Goal: Information Seeking & Learning: Learn about a topic

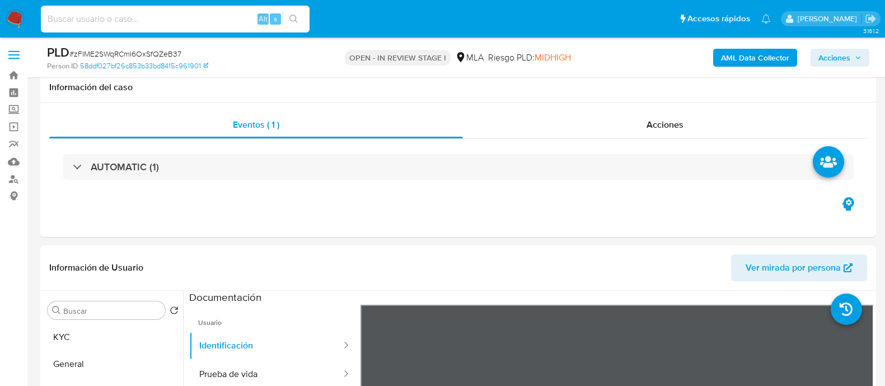
select select "10"
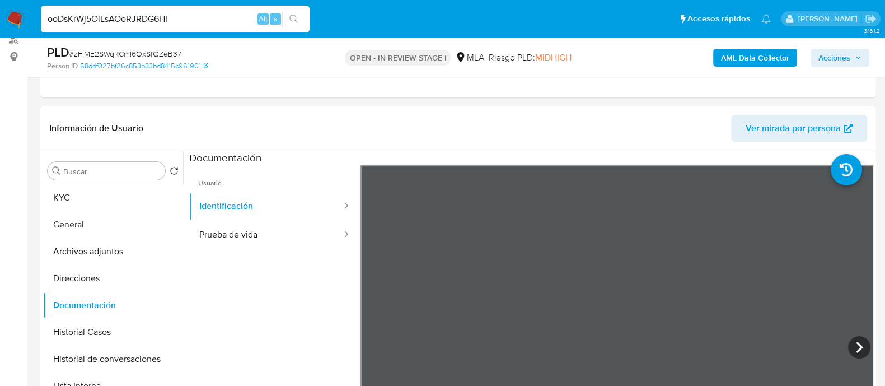
scroll to position [139, 0]
type input "ooDsKrWj5OlLsAOoRJRDG6HI"
click at [303, 15] on button "search-icon" at bounding box center [293, 19] width 23 height 16
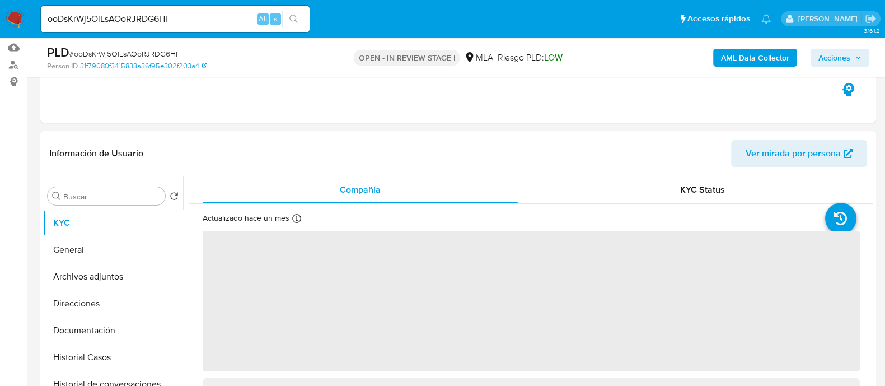
scroll to position [139, 0]
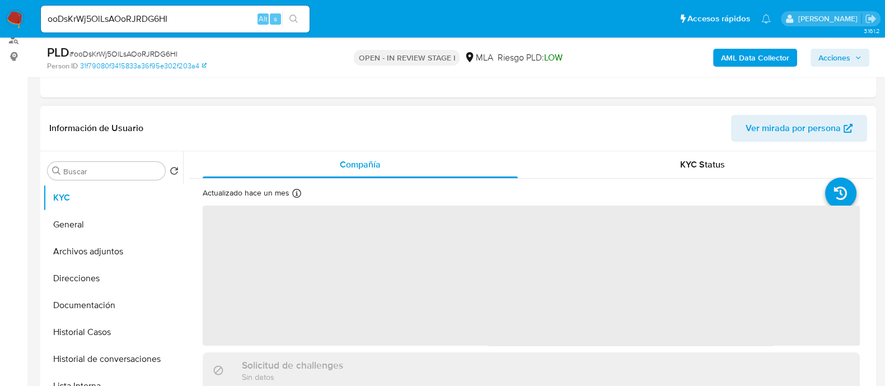
select select "10"
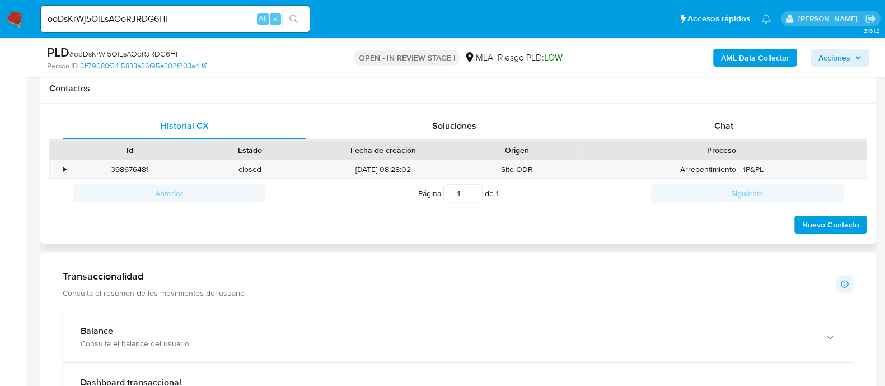
scroll to position [489, 0]
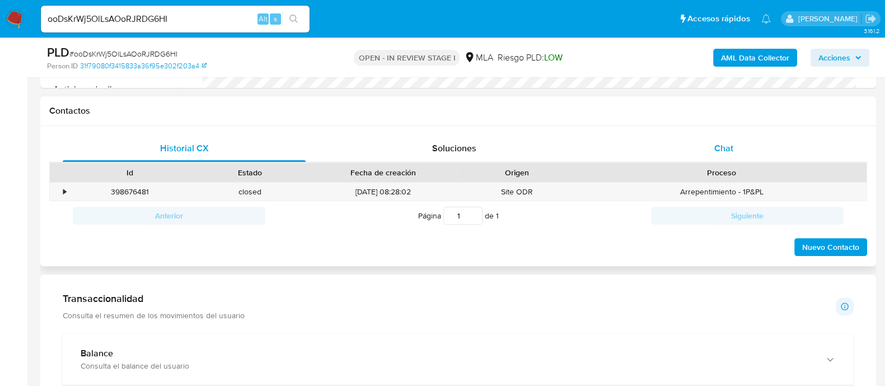
click at [726, 151] on span "Chat" at bounding box center [723, 148] width 19 height 13
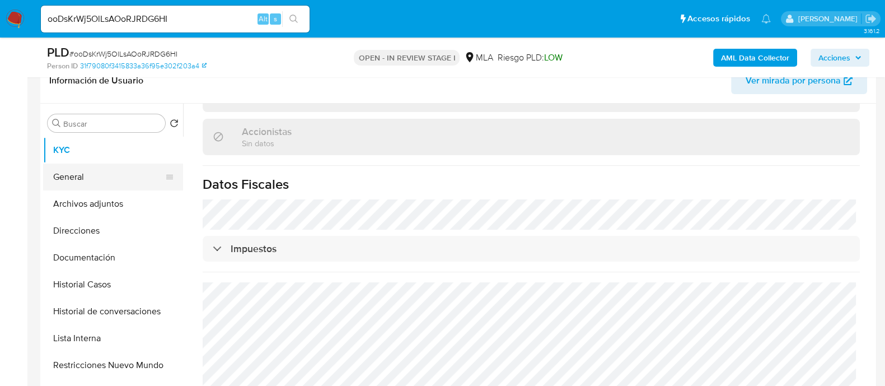
scroll to position [139, 0]
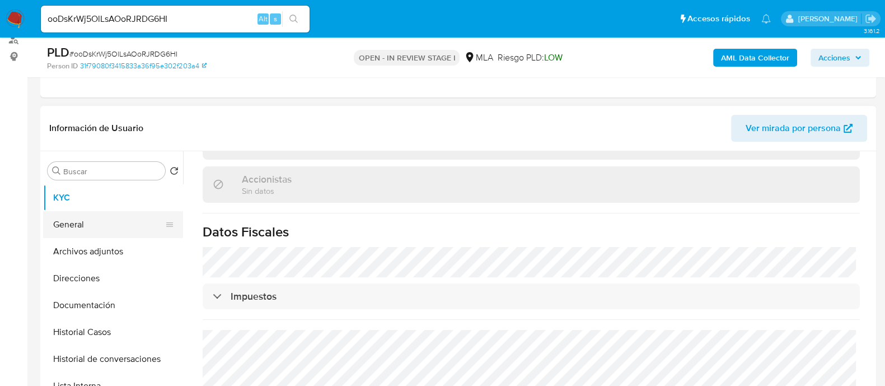
drag, startPoint x: 86, startPoint y: 240, endPoint x: 90, endPoint y: 233, distance: 7.5
click at [86, 240] on button "Archivos adjuntos" at bounding box center [113, 251] width 140 height 27
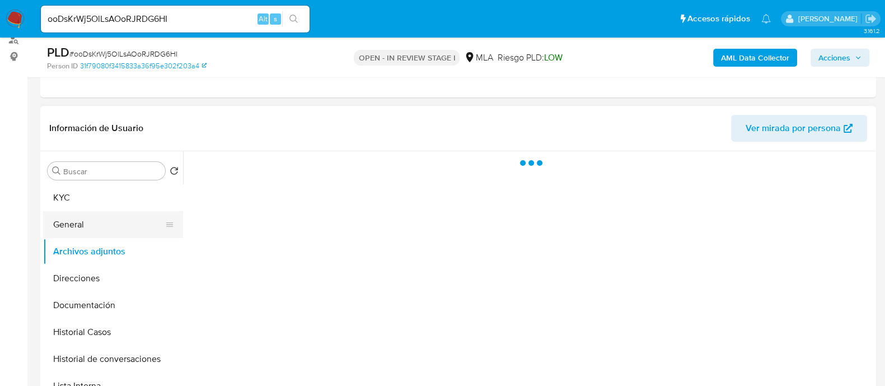
scroll to position [0, 0]
click at [101, 223] on button "General" at bounding box center [108, 224] width 131 height 27
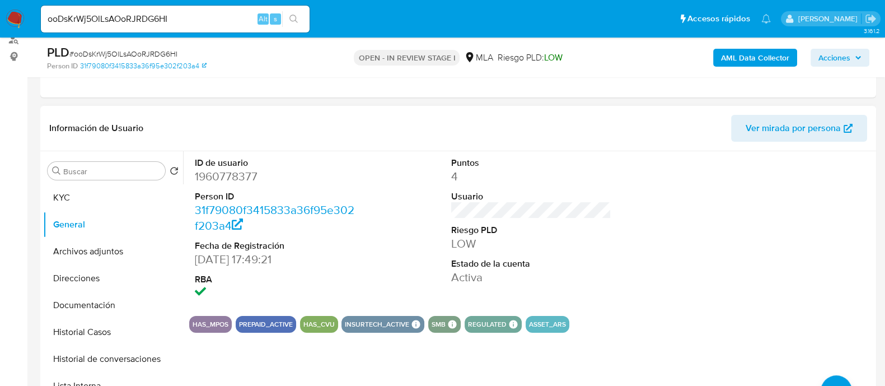
click at [223, 171] on dd "1960778377" at bounding box center [275, 176] width 160 height 16
copy dd "1960778377"
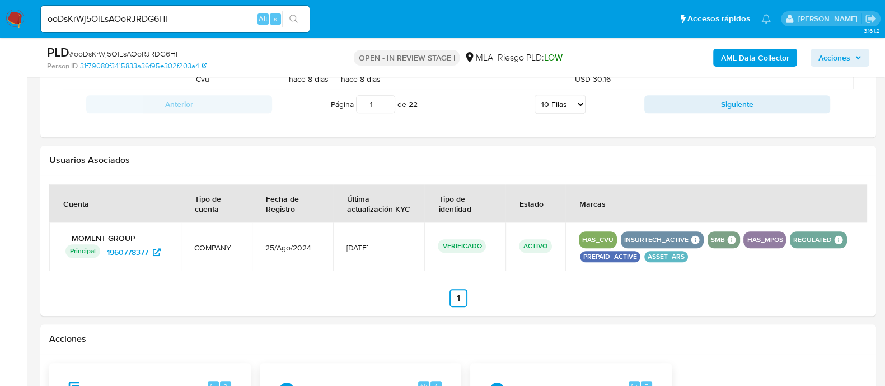
scroll to position [1452, 0]
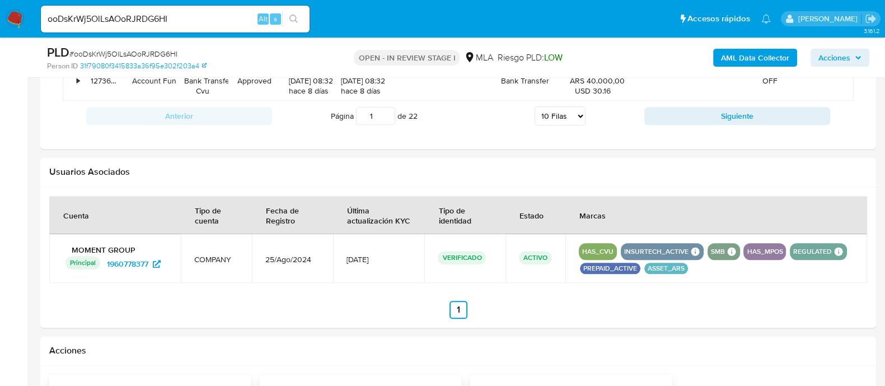
drag, startPoint x: 265, startPoint y: 260, endPoint x: 311, endPoint y: 260, distance: 45.9
click at [311, 260] on td "25/Ago/2024" at bounding box center [292, 258] width 81 height 49
click at [360, 269] on td "[DATE]" at bounding box center [379, 258] width 92 height 49
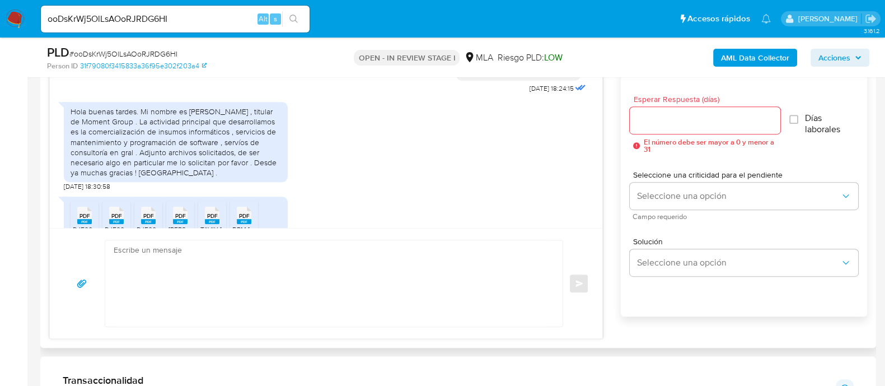
scroll to position [711, 0]
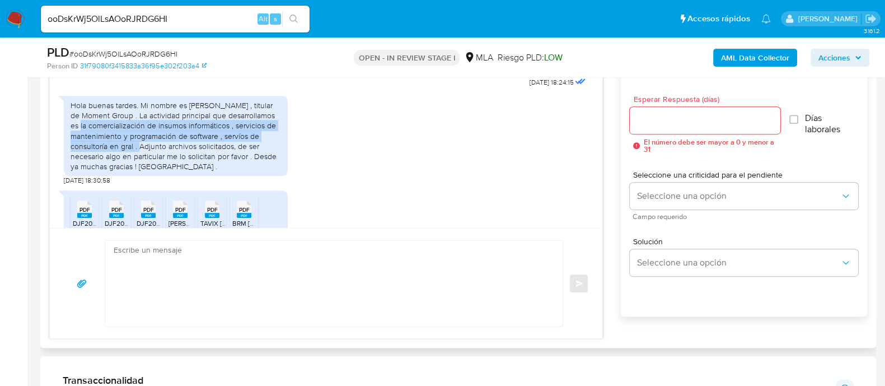
drag, startPoint x: 74, startPoint y: 149, endPoint x: 134, endPoint y: 161, distance: 60.9
click at [134, 161] on div "Hola buenas tardes. Mi nombre es Lucas Fernández , titular de Moment Group . La…" at bounding box center [176, 135] width 210 height 71
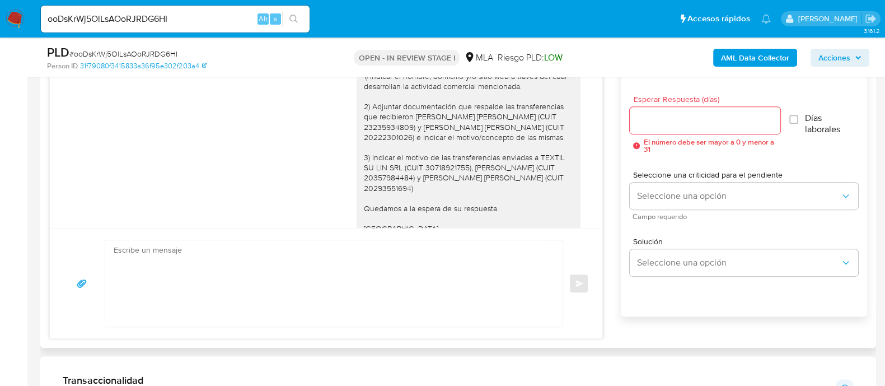
scroll to position [991, 0]
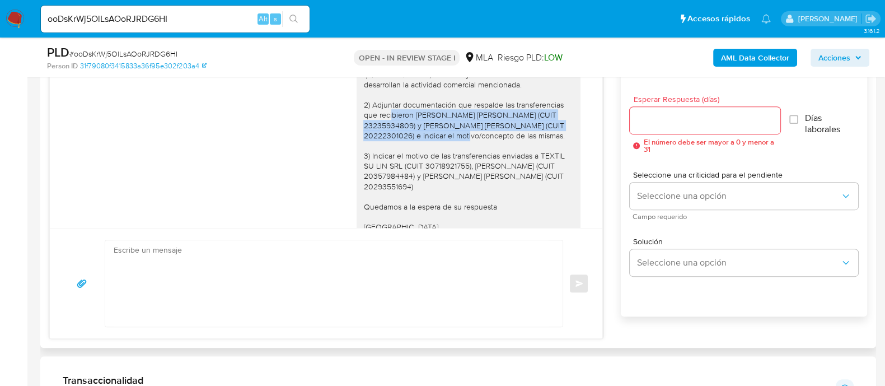
drag, startPoint x: 380, startPoint y: 134, endPoint x: 499, endPoint y: 152, distance: 120.0
click at [499, 152] on div "Estimados, Muchas gracias por su respuesta. Adicionalmente, necesitamos que nos…" at bounding box center [468, 135] width 210 height 234
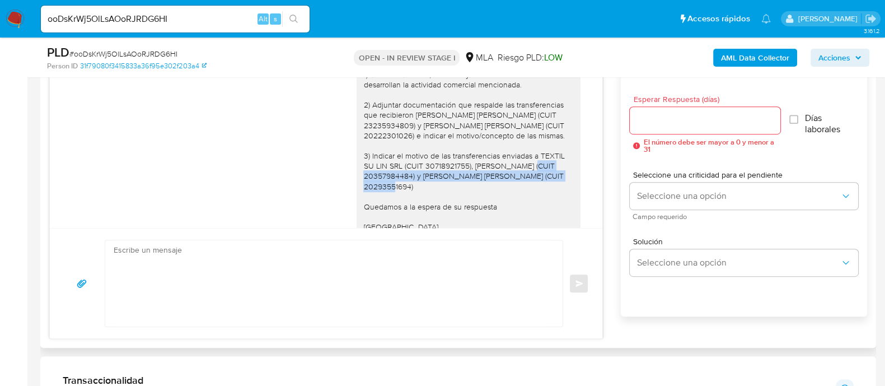
drag, startPoint x: 377, startPoint y: 193, endPoint x: 470, endPoint y: 208, distance: 94.1
click at [470, 208] on div "Estimados, Muchas gracias por su respuesta. Adicionalmente, necesitamos que nos…" at bounding box center [468, 135] width 210 height 234
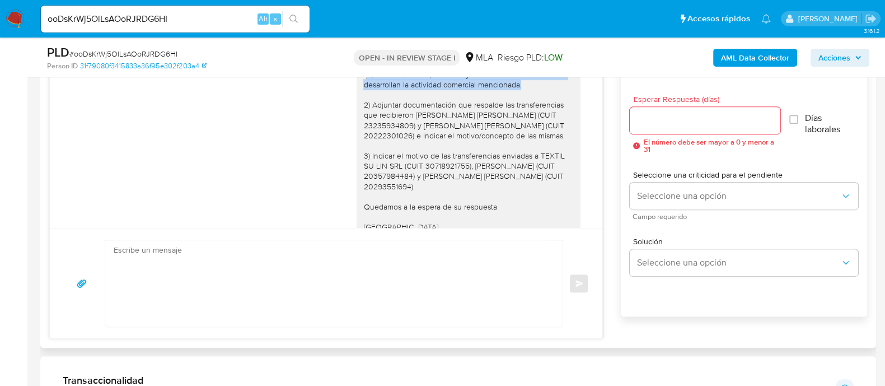
drag, startPoint x: 357, startPoint y: 90, endPoint x: 519, endPoint y: 104, distance: 163.0
click at [519, 104] on div "Estimados, Muchas gracias por su respuesta. Adicionalmente, necesitamos que nos…" at bounding box center [468, 135] width 210 height 234
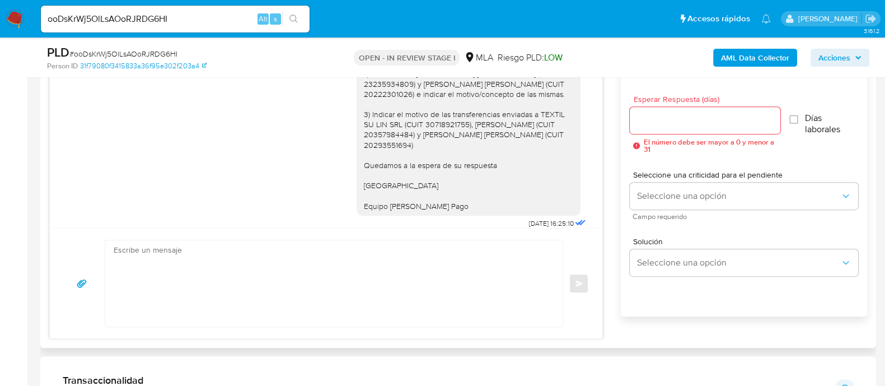
scroll to position [1061, 0]
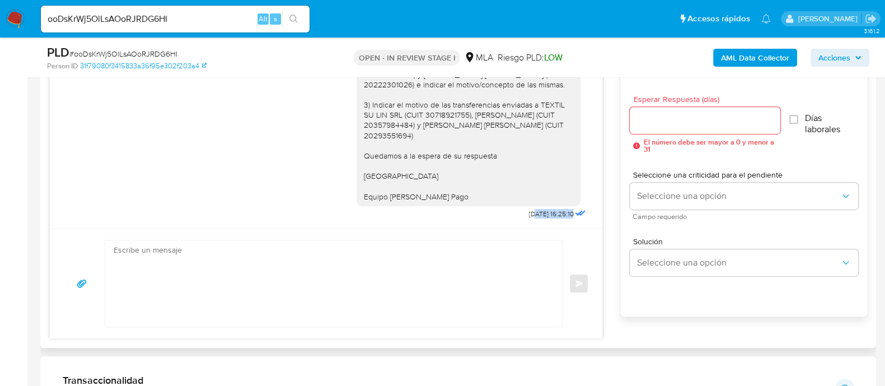
drag, startPoint x: 510, startPoint y: 213, endPoint x: 598, endPoint y: 217, distance: 88.0
click at [599, 217] on div "17/09/2025 14:51:38 Hola buenas noches , recién hoy vi lo que me están solicita…" at bounding box center [326, 147] width 552 height 162
click at [499, 263] on textarea at bounding box center [331, 283] width 435 height 86
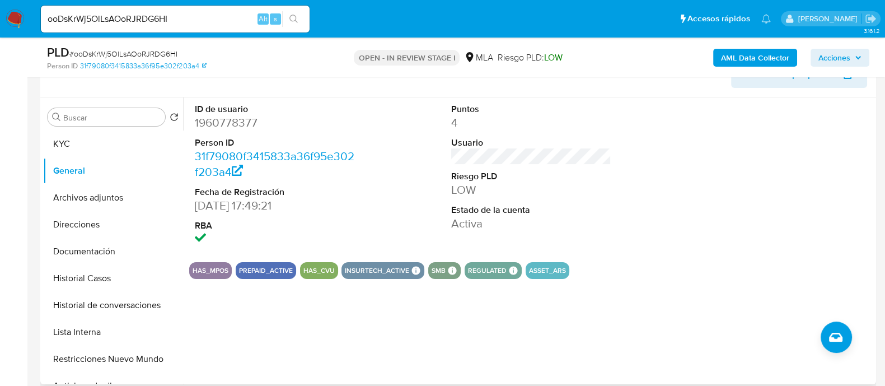
scroll to position [123, 0]
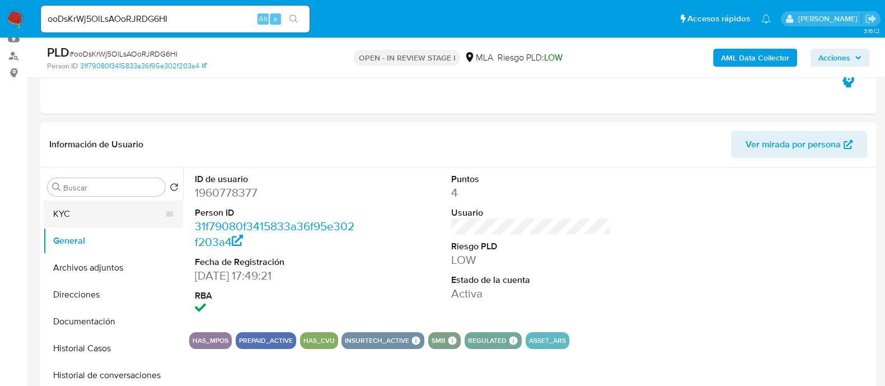
click at [58, 203] on button "KYC" at bounding box center [108, 213] width 131 height 27
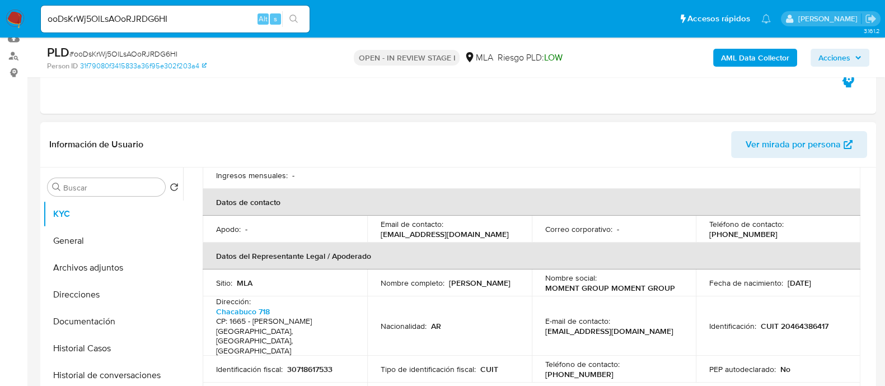
scroll to position [350, 0]
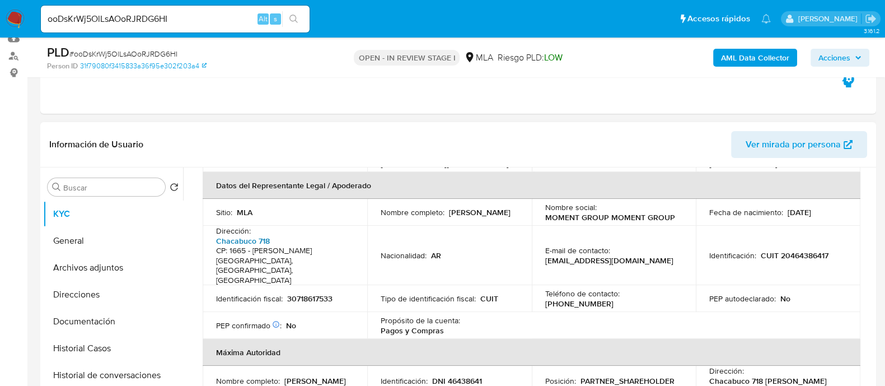
click at [261, 235] on link "Chacabuco 718" at bounding box center [243, 240] width 54 height 11
click at [782, 250] on p "CUIT 20464386417" at bounding box center [795, 255] width 68 height 10
copy p "20464386417"
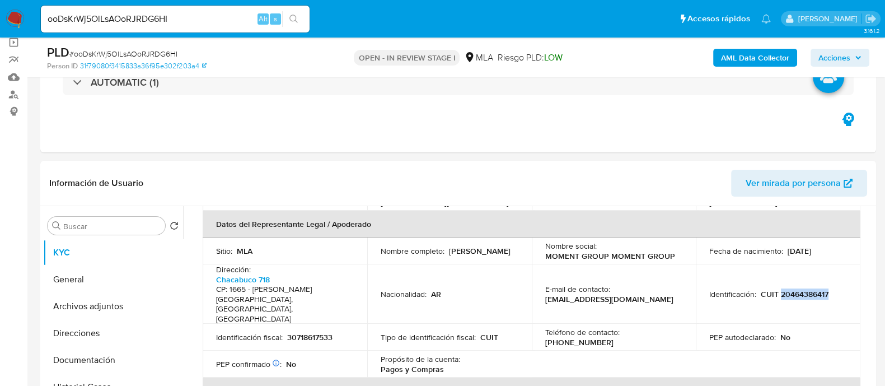
scroll to position [53, 0]
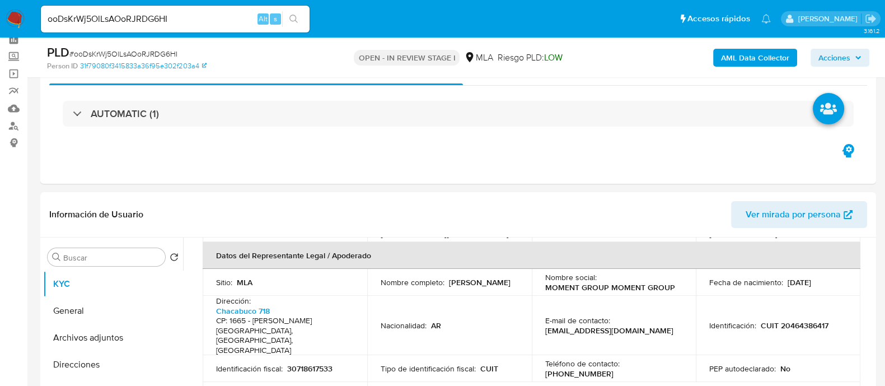
click at [229, 17] on input "ooDsKrWj5OlLsAOoRJRDG6HI" at bounding box center [175, 19] width 269 height 15
paste input "abX0zJxlbazguzVPYFmajIRt"
type input "abX0zJxlbazguzVPYFmajIRt"
click at [297, 18] on icon "search-icon" at bounding box center [293, 19] width 9 height 9
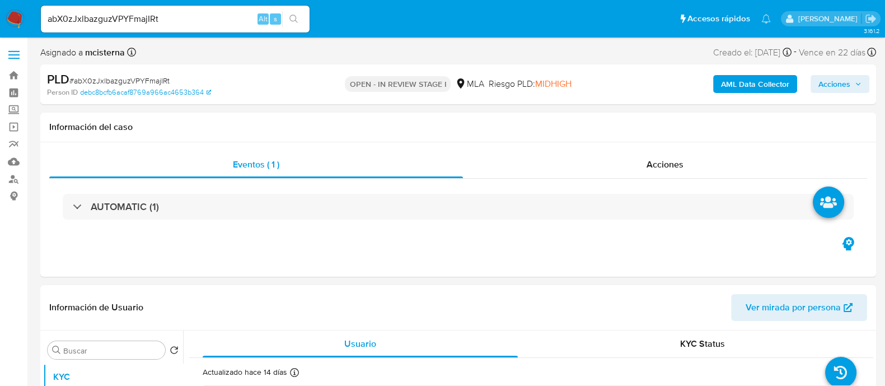
select select "10"
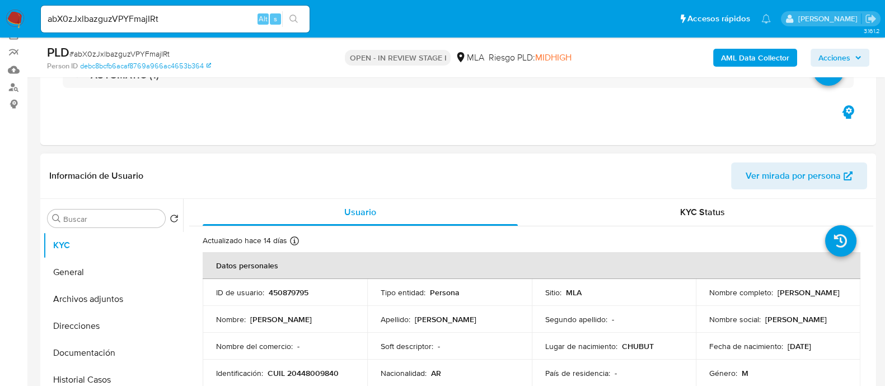
scroll to position [69, 0]
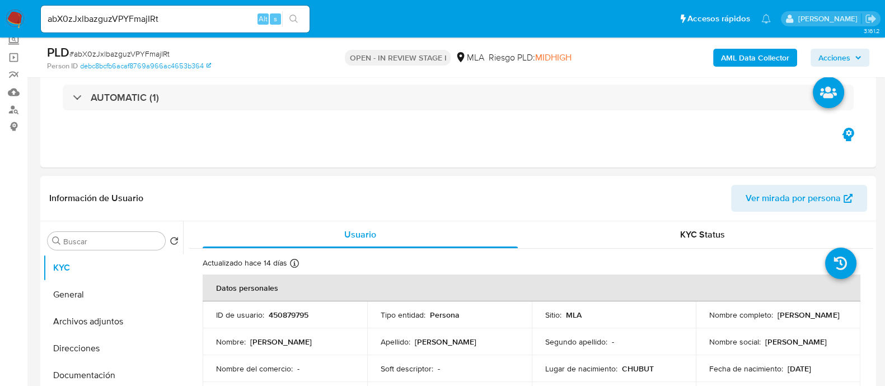
click at [293, 311] on p "450879795" at bounding box center [289, 315] width 40 height 10
copy p "450879795"
click at [178, 14] on input "abX0zJxlbazguzVPYFmajIRt" at bounding box center [175, 19] width 269 height 15
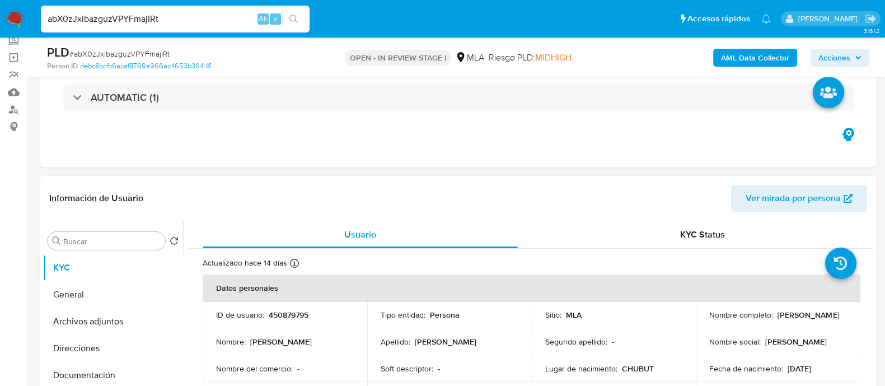
click at [178, 14] on input "abX0zJxlbazguzVPYFmajIRt" at bounding box center [175, 19] width 269 height 15
paste input "prHbS6RYSv6ayvrOpwq7033Q"
type input "prHbS6RYSv6ayvrOpwq7033Q"
click at [297, 19] on icon "search-icon" at bounding box center [293, 19] width 9 height 9
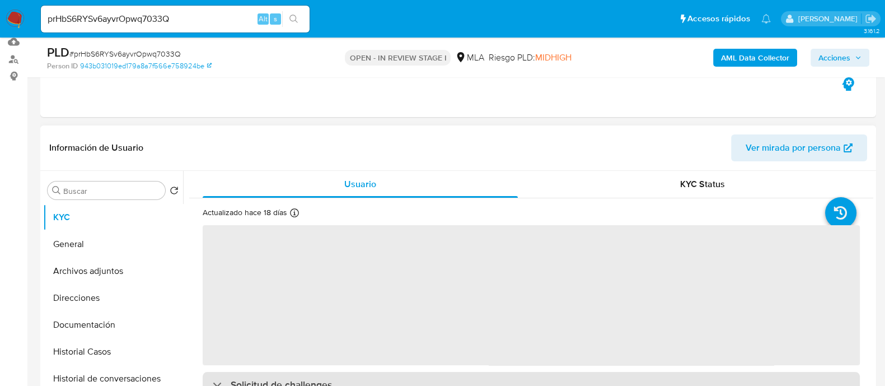
scroll to position [210, 0]
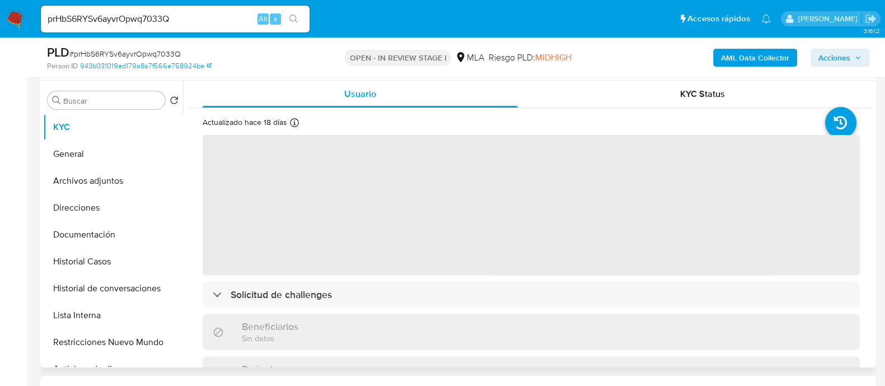
select select "10"
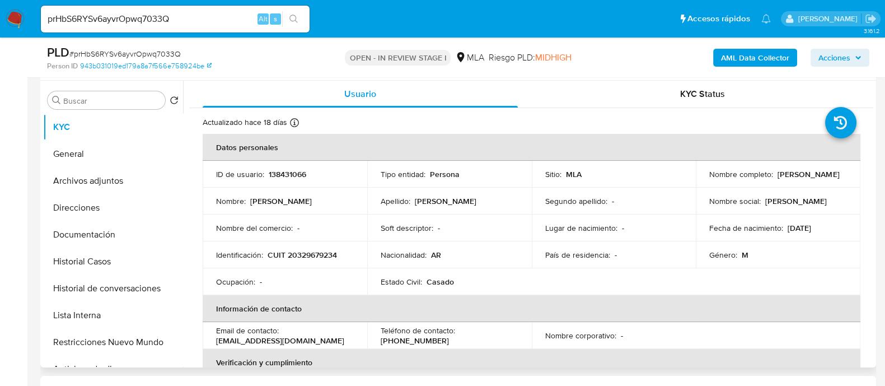
click at [285, 170] on p "138431066" at bounding box center [287, 174] width 37 height 10
copy p "138431066"
click at [201, 22] on input "prHbS6RYSv6ayvrOpwq7033Q" at bounding box center [175, 19] width 269 height 15
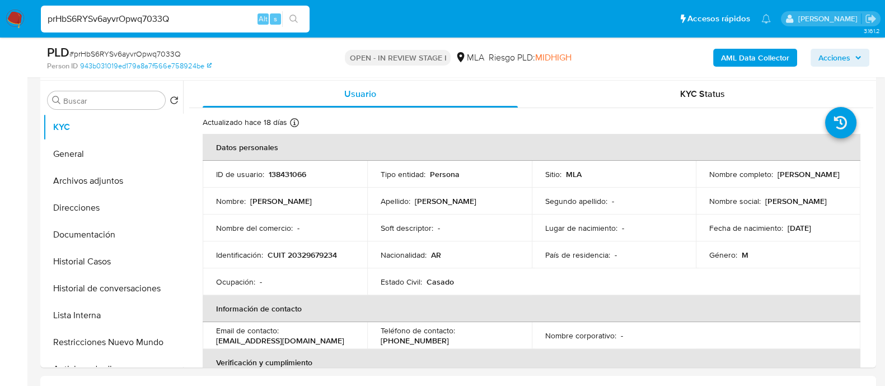
click at [201, 22] on input "prHbS6RYSv6ayvrOpwq7033Q" at bounding box center [175, 19] width 269 height 15
paste input "LdqLrwOSloLLnYay85VyLTMp"
type input "LdqLrwOSloLLnYay85VyLTMp"
click at [299, 28] on div "LdqLrwOSloLLnYay85VyLTMp Alt s" at bounding box center [175, 19] width 269 height 27
drag, startPoint x: 292, startPoint y: 14, endPoint x: 316, endPoint y: 29, distance: 28.4
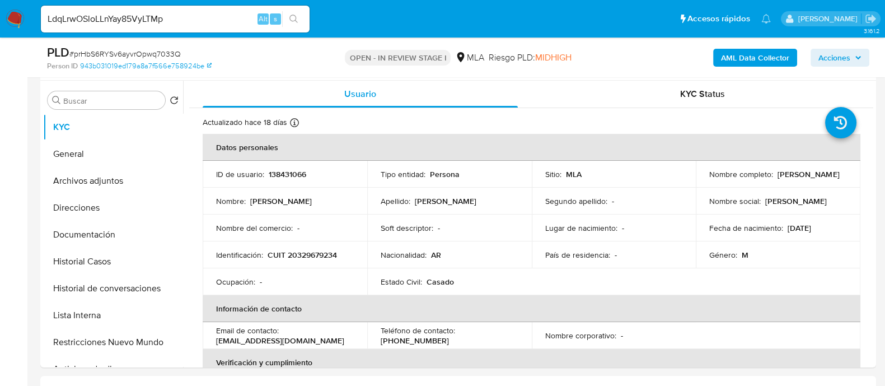
click at [292, 13] on button "search-icon" at bounding box center [293, 19] width 23 height 16
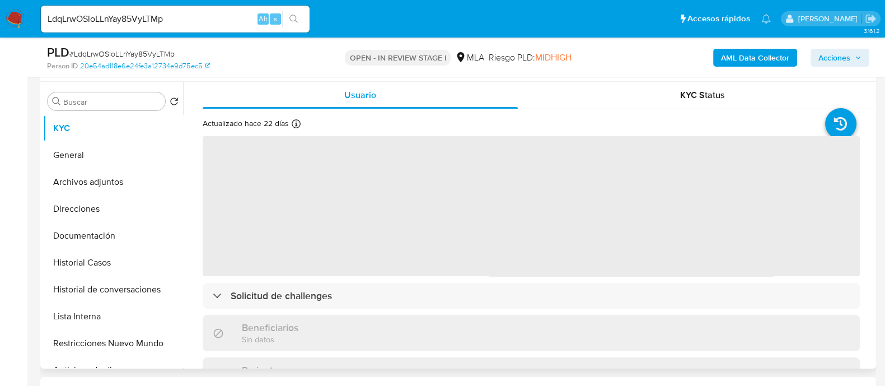
scroll to position [210, 0]
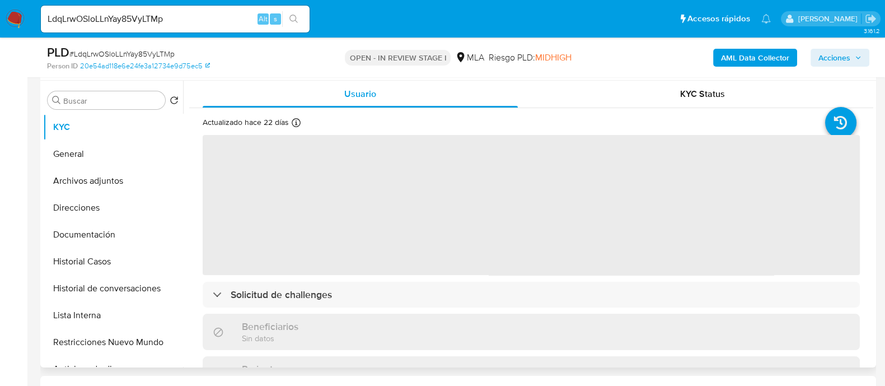
select select "10"
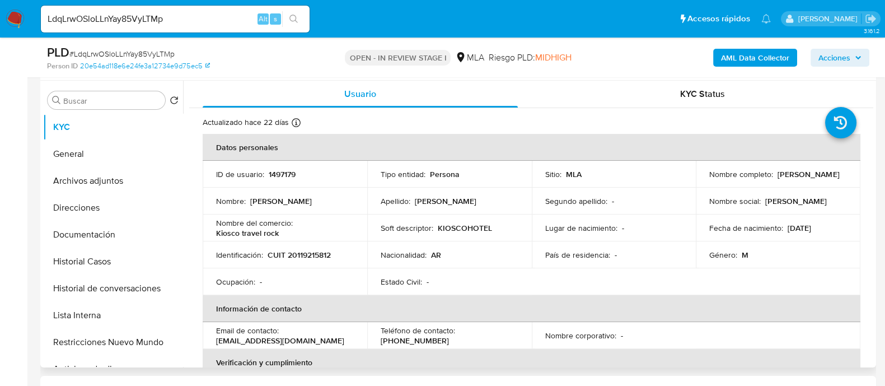
click at [298, 179] on div "ID de usuario : 1497179" at bounding box center [285, 174] width 138 height 10
click at [288, 171] on p "1497179" at bounding box center [282, 174] width 27 height 10
copy p "1497179"
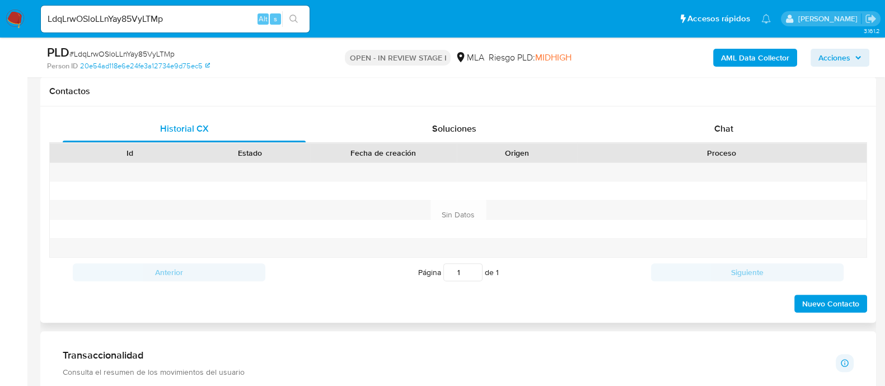
scroll to position [559, 0]
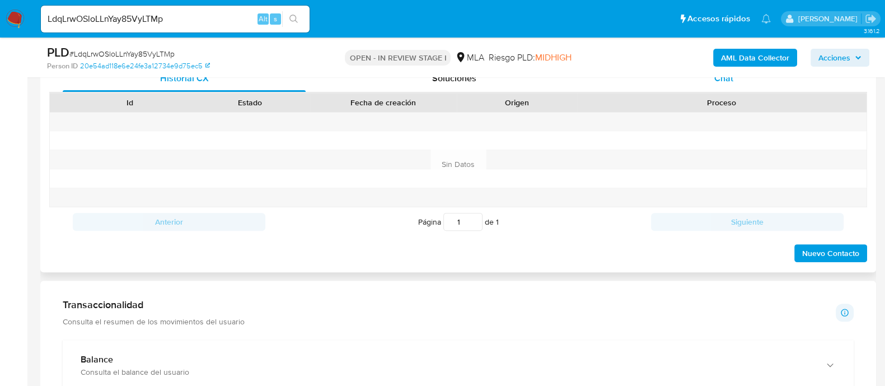
click at [728, 78] on span "Chat" at bounding box center [723, 78] width 19 height 13
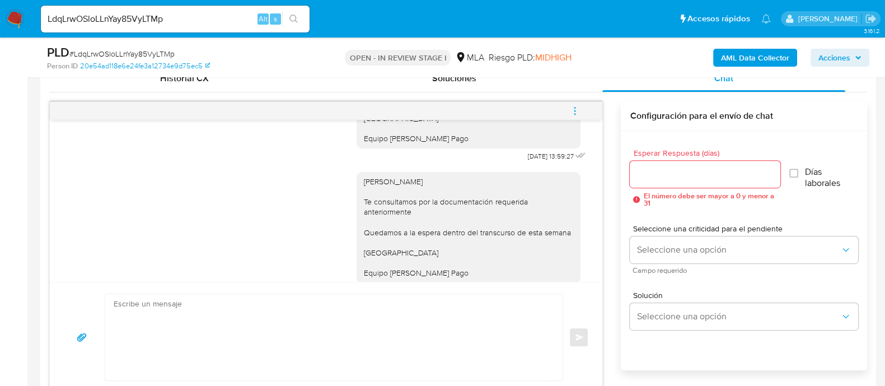
scroll to position [1216, 0]
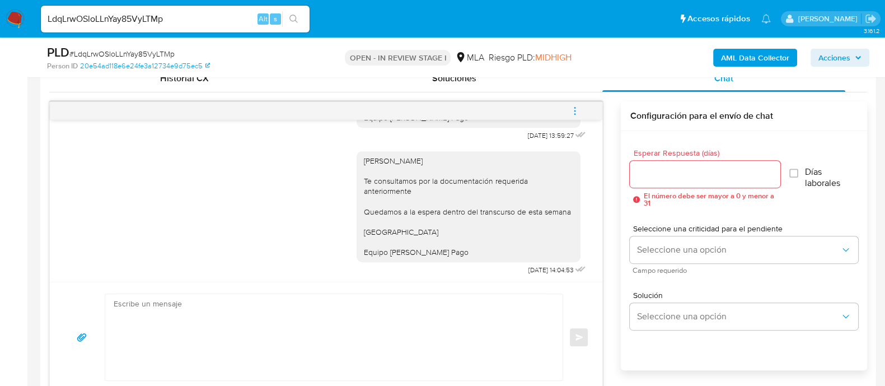
click at [527, 133] on span "23/09/2025 13:59:27" at bounding box center [550, 135] width 46 height 9
click at [515, 226] on div "Hola Raul Osvaldo Huens Te consultamos por la documentación requerida anteriorm…" at bounding box center [468, 207] width 210 height 102
click at [522, 214] on div "Hola Raul Osvaldo Huens Te consultamos por la documentación requerida anteriorm…" at bounding box center [468, 207] width 210 height 102
click at [219, 13] on input "LdqLrwOSloLLnYay85VyLTMp" at bounding box center [175, 19] width 269 height 15
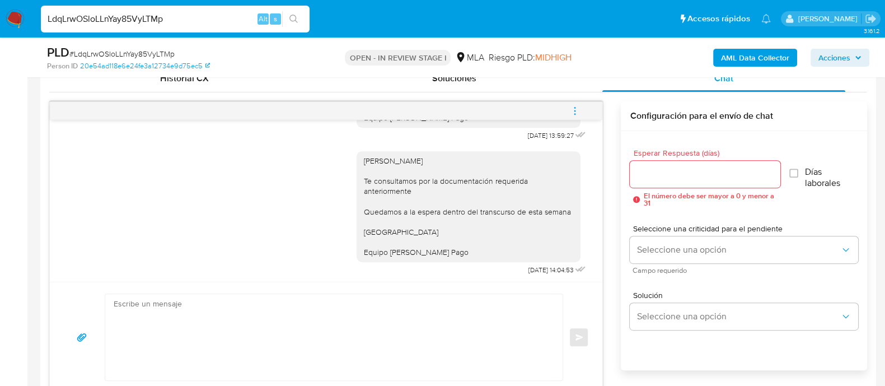
click at [219, 13] on input "LdqLrwOSloLLnYay85VyLTMp" at bounding box center [175, 19] width 269 height 15
paste input "bXBXY9e5N8K9eENqBrx2Xi0I"
type input "bXBXY9e5N8K9eENqBrx2Xi0I"
click at [293, 17] on icon "search-icon" at bounding box center [293, 19] width 9 height 9
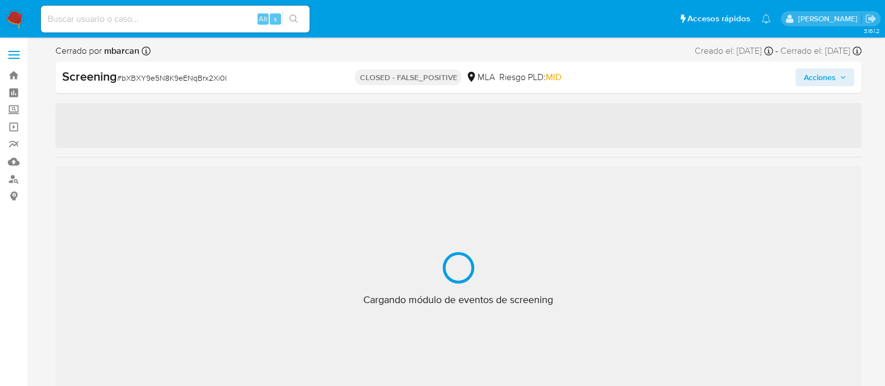
select select "10"
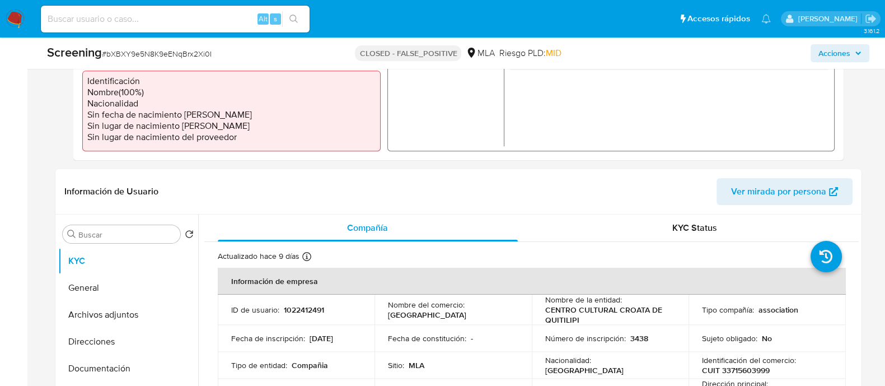
scroll to position [210, 0]
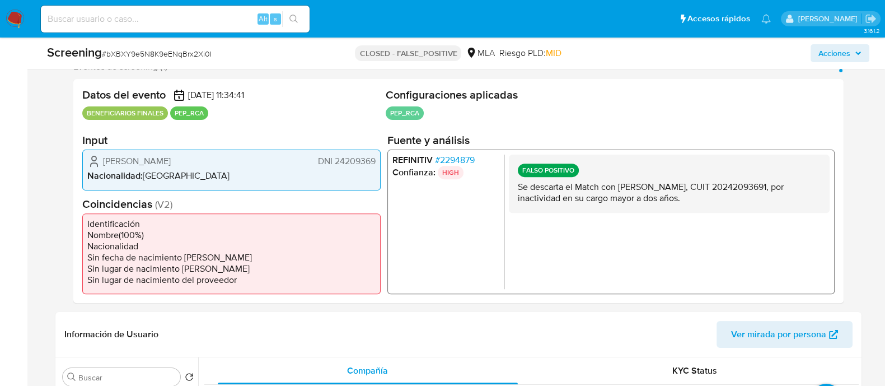
drag, startPoint x: 619, startPoint y: 188, endPoint x: 726, endPoint y: 188, distance: 106.9
click at [726, 188] on p "Se descarta el Match con Gustavo Alejandro Katavich, CUIT 20242093691, por inac…" at bounding box center [668, 192] width 303 height 22
click at [171, 156] on span "Gustavo Alejandro Katavich" at bounding box center [137, 161] width 68 height 11
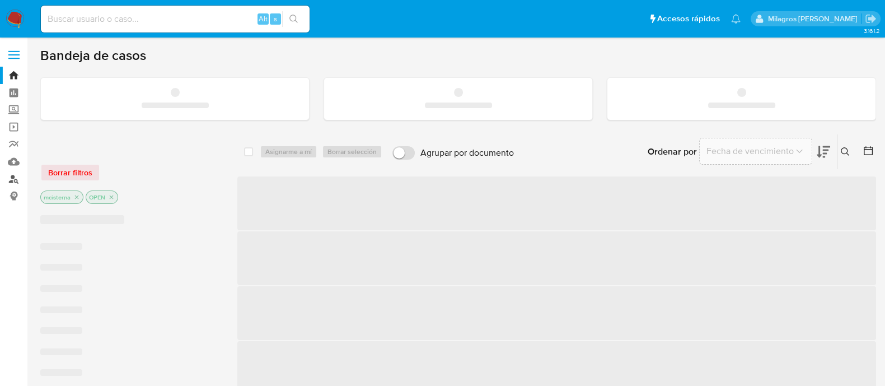
click at [13, 179] on link "Buscador de personas" at bounding box center [66, 178] width 133 height 17
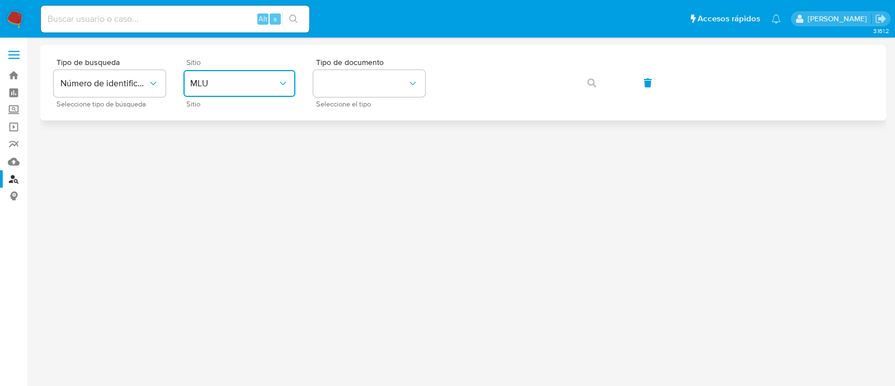
click at [241, 75] on button "MLU" at bounding box center [240, 83] width 112 height 27
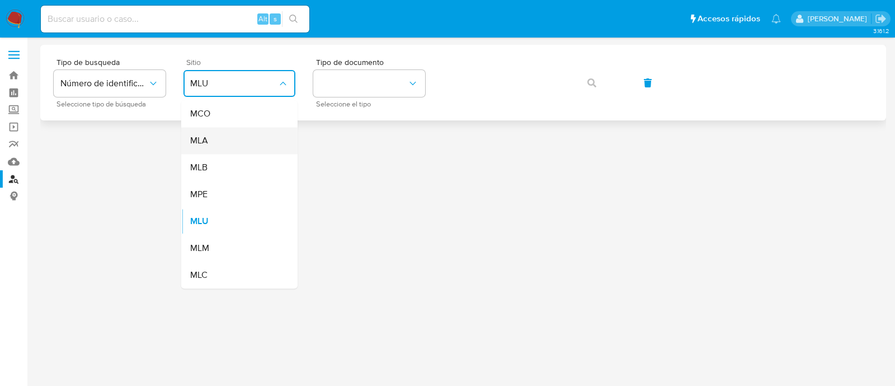
click at [245, 138] on div "MLA" at bounding box center [236, 140] width 92 height 27
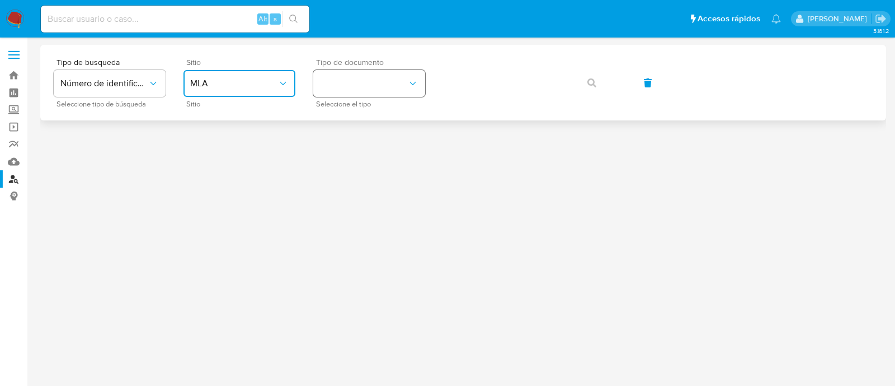
click at [367, 81] on button "identificationType" at bounding box center [369, 83] width 112 height 27
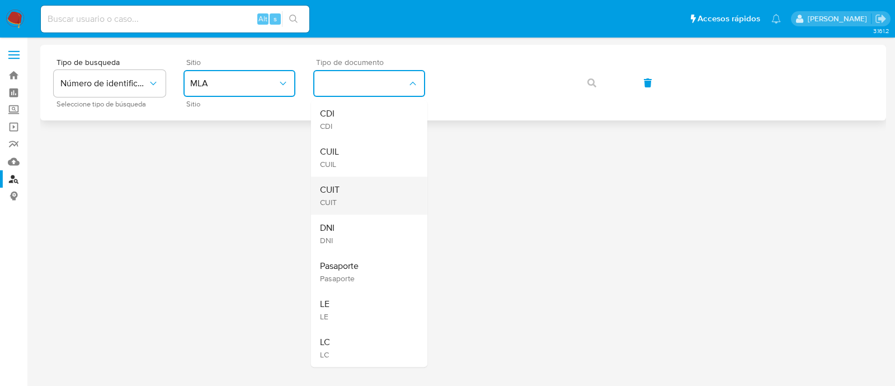
click at [379, 190] on div "CUIT CUIT" at bounding box center [366, 195] width 92 height 38
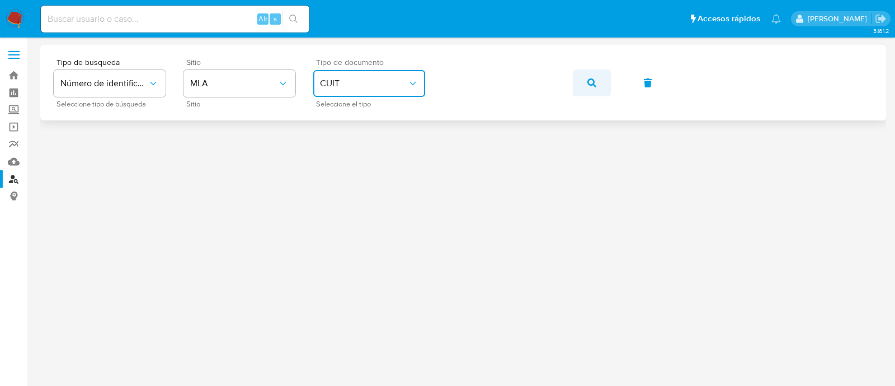
click at [598, 85] on button "button" at bounding box center [592, 82] width 38 height 27
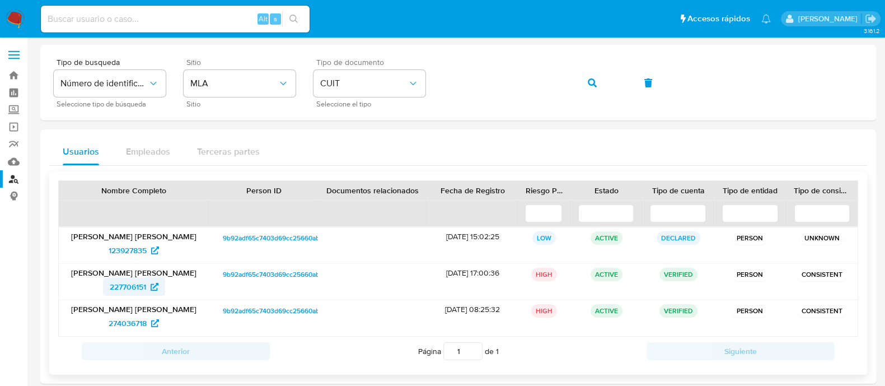
click at [150, 285] on span "227706151" at bounding box center [134, 287] width 49 height 18
click at [122, 319] on span "274036718" at bounding box center [128, 323] width 38 height 18
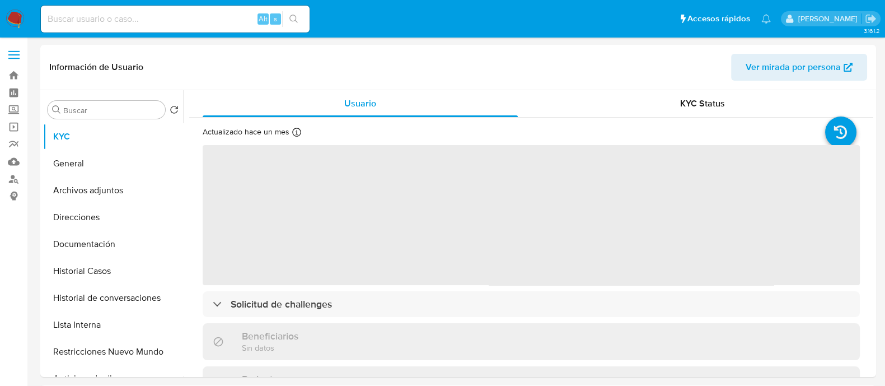
select select "10"
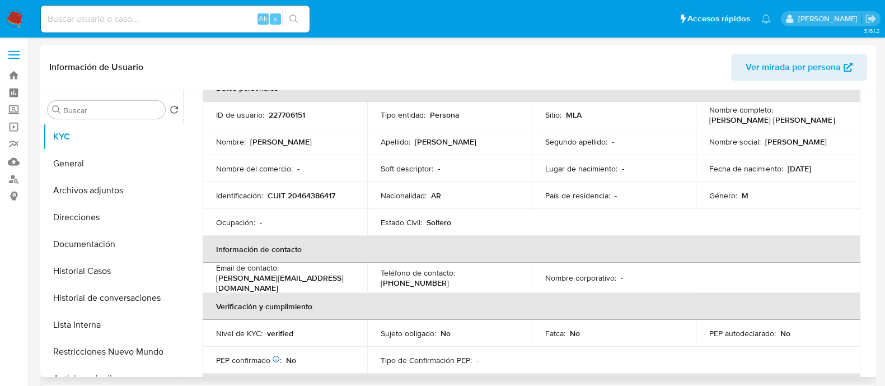
scroll to position [210, 0]
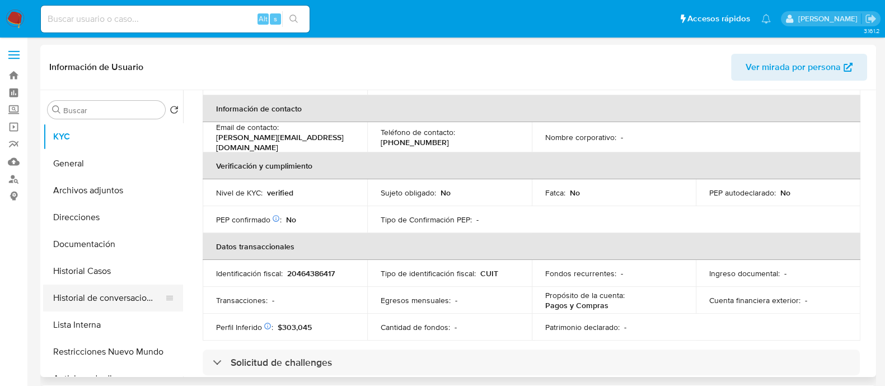
click at [117, 284] on button "Historial Casos" at bounding box center [113, 270] width 140 height 27
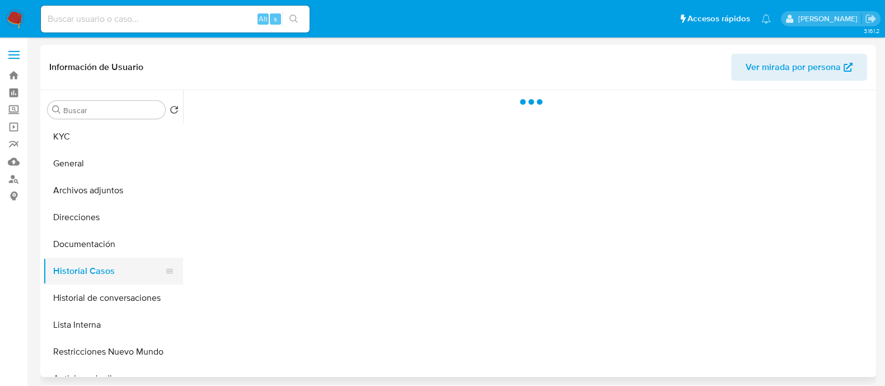
scroll to position [0, 0]
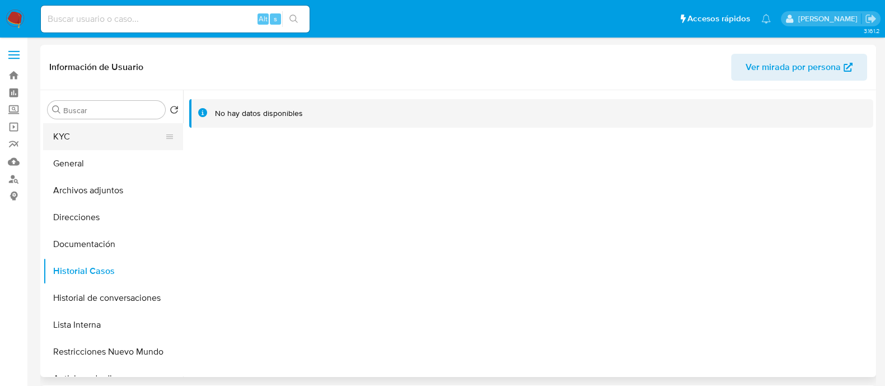
click at [67, 131] on button "KYC" at bounding box center [108, 136] width 131 height 27
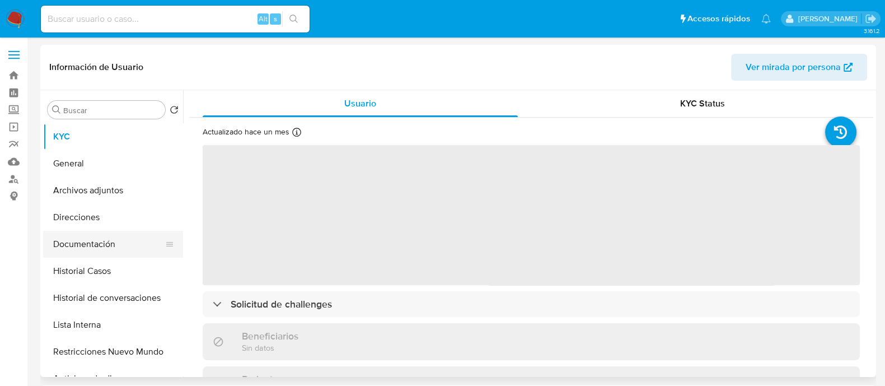
click at [121, 250] on button "Documentación" at bounding box center [108, 244] width 131 height 27
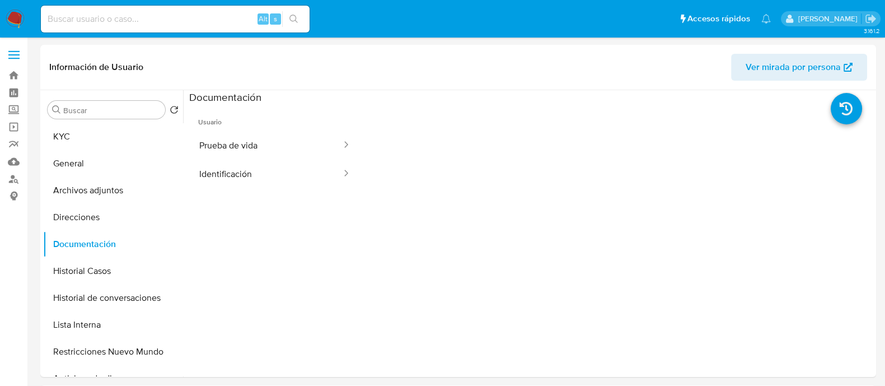
click at [260, 172] on button "Identificación" at bounding box center [265, 174] width 153 height 29
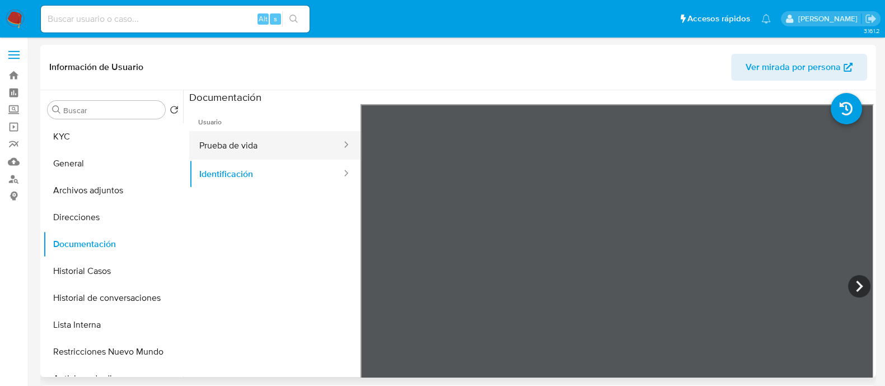
click at [254, 137] on button "Prueba de vida" at bounding box center [265, 145] width 153 height 29
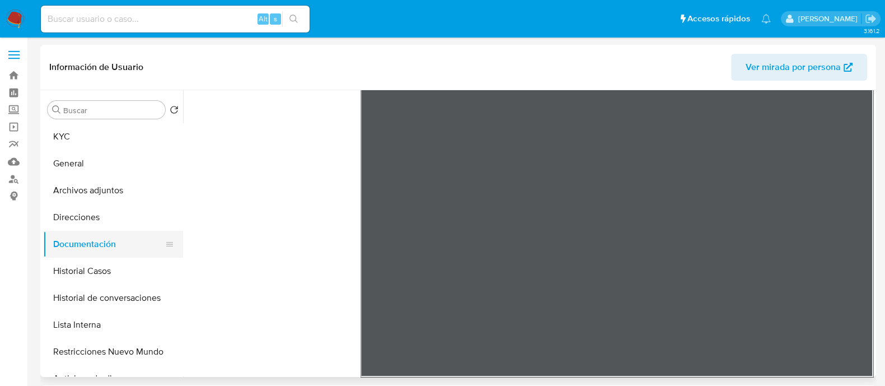
click at [128, 247] on button "Documentación" at bounding box center [108, 244] width 131 height 27
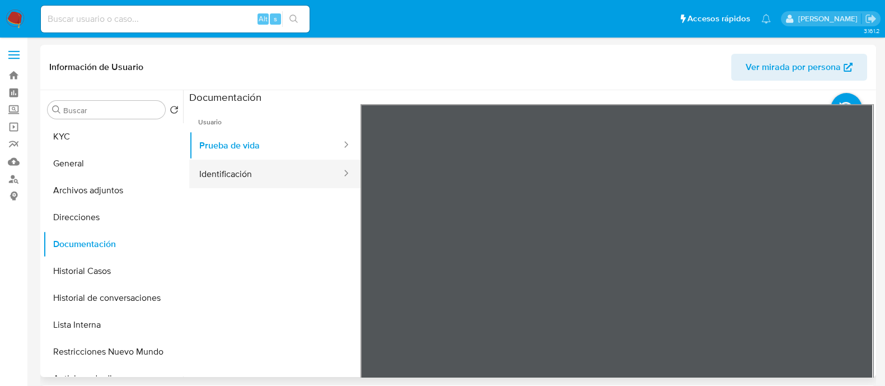
click at [241, 174] on button "Identificación" at bounding box center [265, 174] width 153 height 29
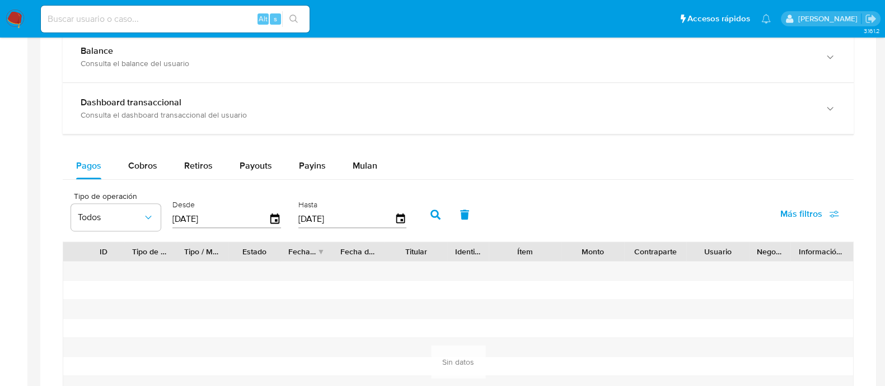
scroll to position [559, 0]
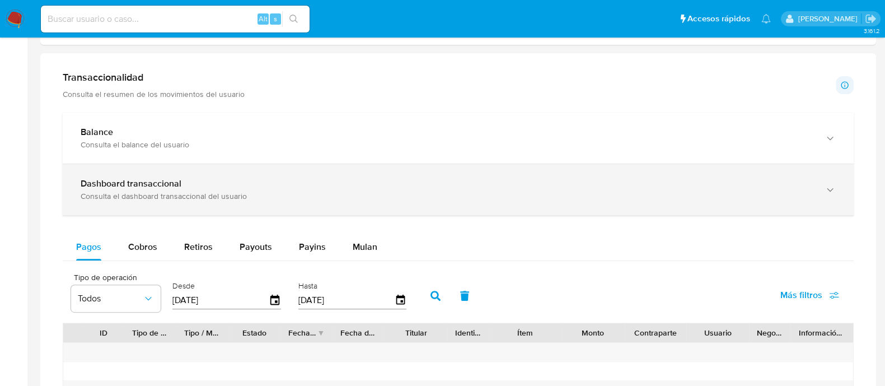
click at [196, 178] on div "Dashboard transaccional" at bounding box center [447, 183] width 733 height 11
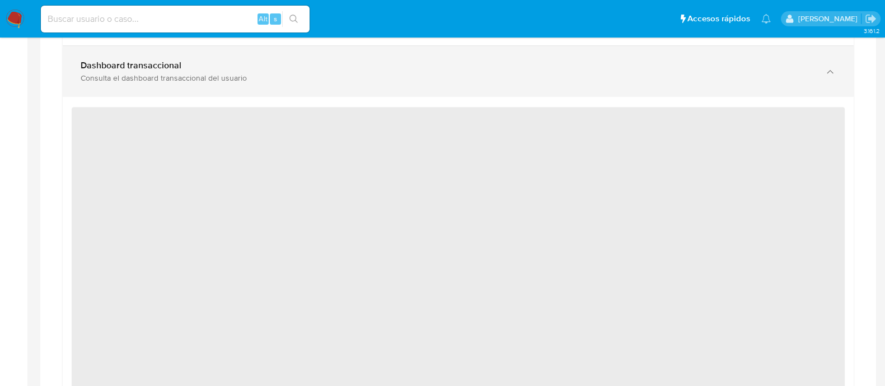
scroll to position [700, 0]
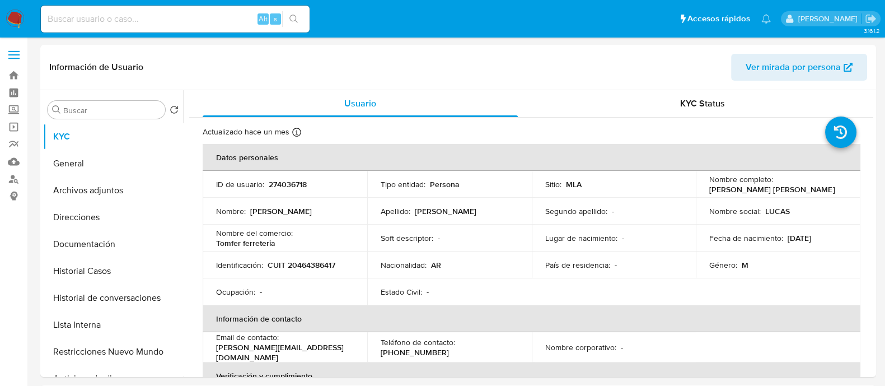
select select "10"
click at [752, 67] on span "Ver mirada por persona" at bounding box center [793, 67] width 95 height 27
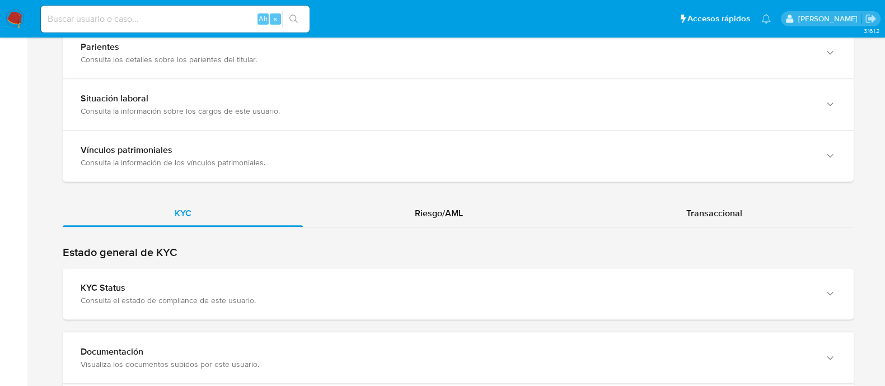
scroll to position [909, 0]
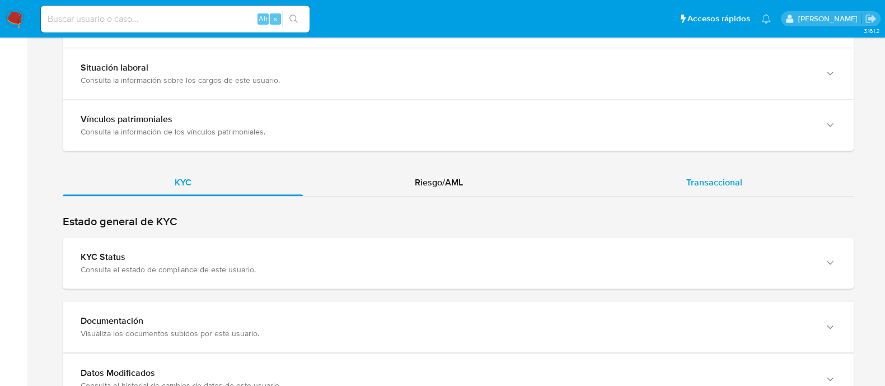
click at [700, 176] on span "Transaccional" at bounding box center [714, 182] width 56 height 13
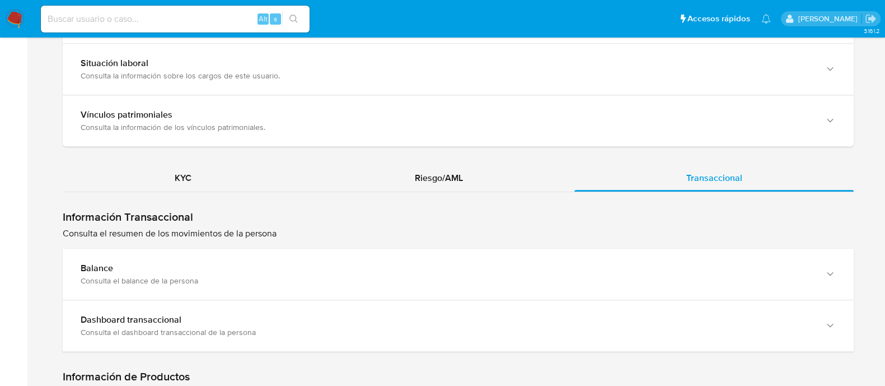
scroll to position [979, 0]
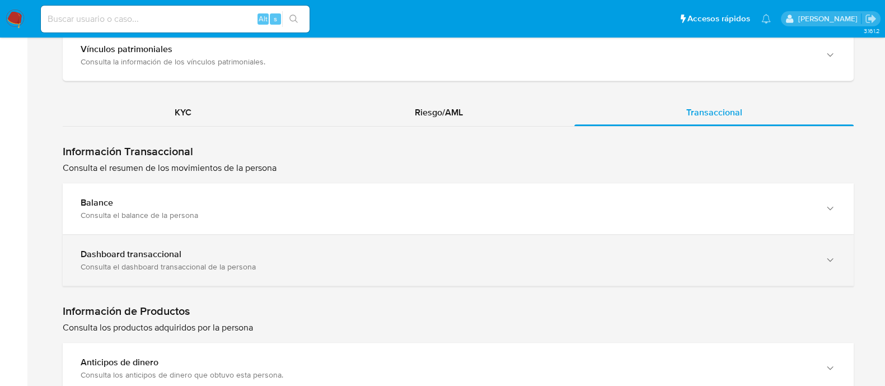
click at [242, 267] on div "Consulta el dashboard transaccional de la persona" at bounding box center [447, 266] width 733 height 10
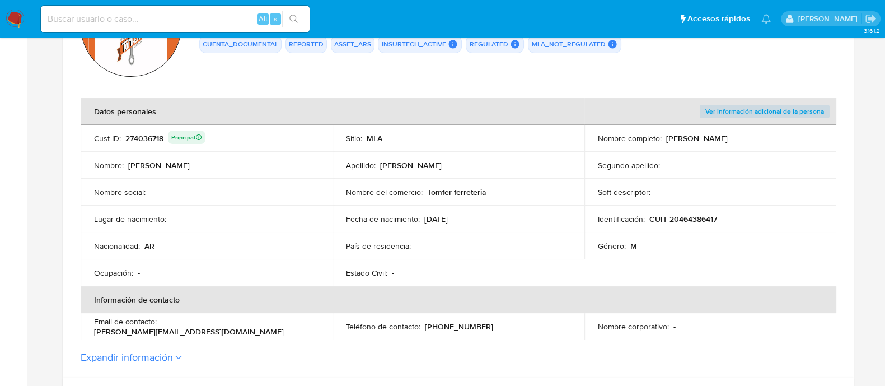
scroll to position [139, 0]
